Goal: Task Accomplishment & Management: Manage account settings

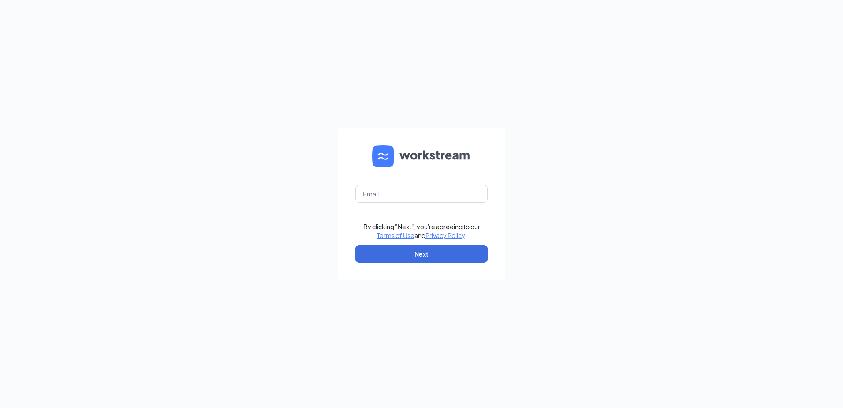
click at [382, 184] on form "By clicking "Next", you're agreeing to our Terms of Use and Privacy Policy . Ne…" at bounding box center [422, 203] width 168 height 153
click at [383, 190] on input "text" at bounding box center [421, 194] width 132 height 18
type input "Cherylking@pottsculvers.com"
click at [405, 251] on button "Next" at bounding box center [421, 254] width 132 height 18
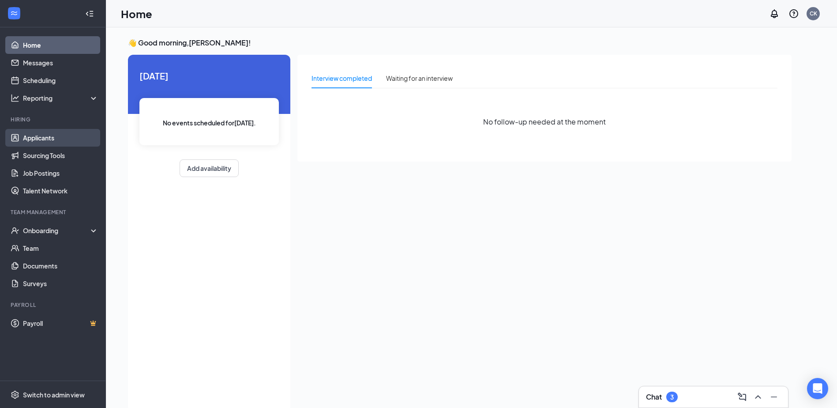
click at [40, 135] on link "Applicants" at bounding box center [60, 138] width 75 height 18
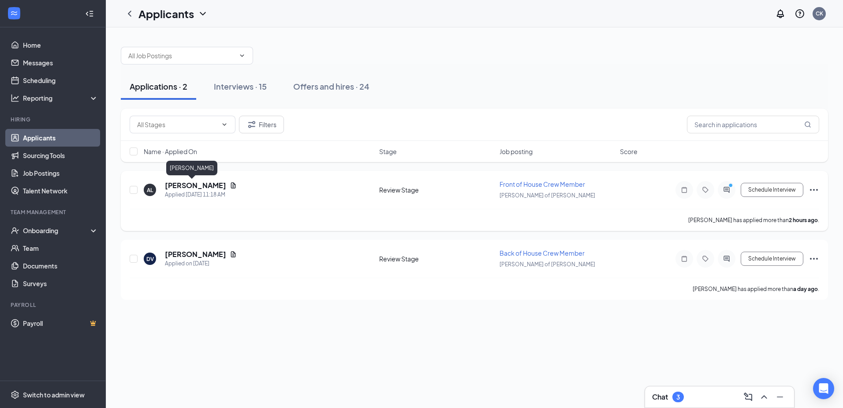
click at [185, 183] on h5 "Adrian Lee" at bounding box center [195, 185] width 61 height 10
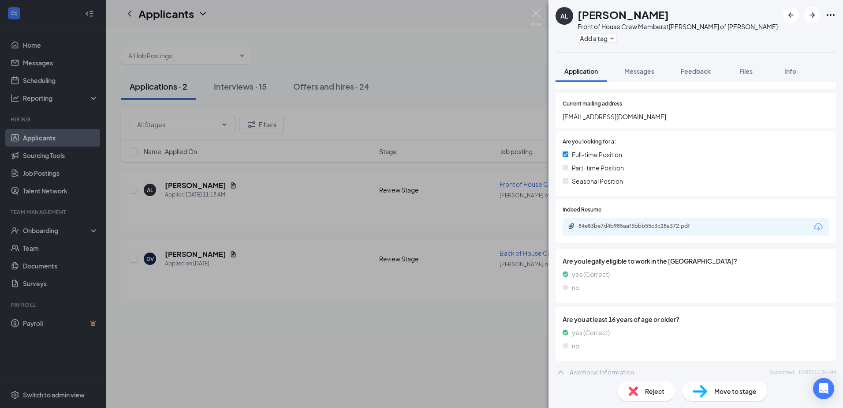
scroll to position [113, 0]
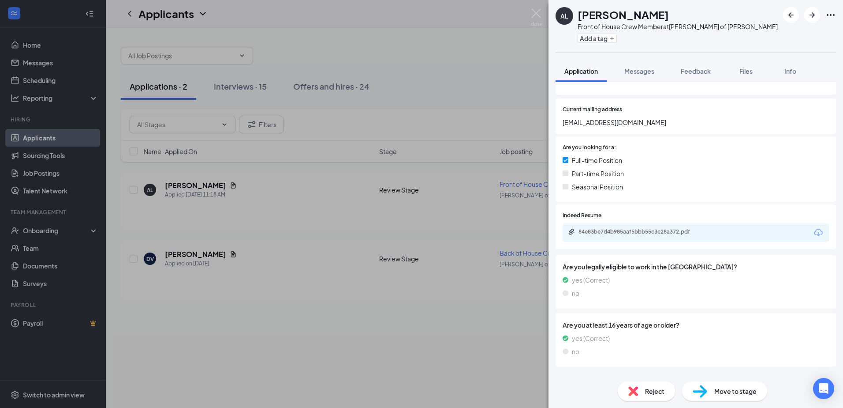
click at [711, 231] on div "84e83be7d4b985aaf5bbb55c3c28a372.pdf" at bounding box center [696, 232] width 266 height 19
click at [689, 238] on div "84e83be7d4b985aaf5bbb55c3c28a372.pdf" at bounding box center [696, 232] width 266 height 19
click at [599, 234] on div "84e83be7d4b985aaf5bbb55c3c28a372.pdf" at bounding box center [640, 231] width 123 height 7
